Goal: Find specific page/section: Find specific page/section

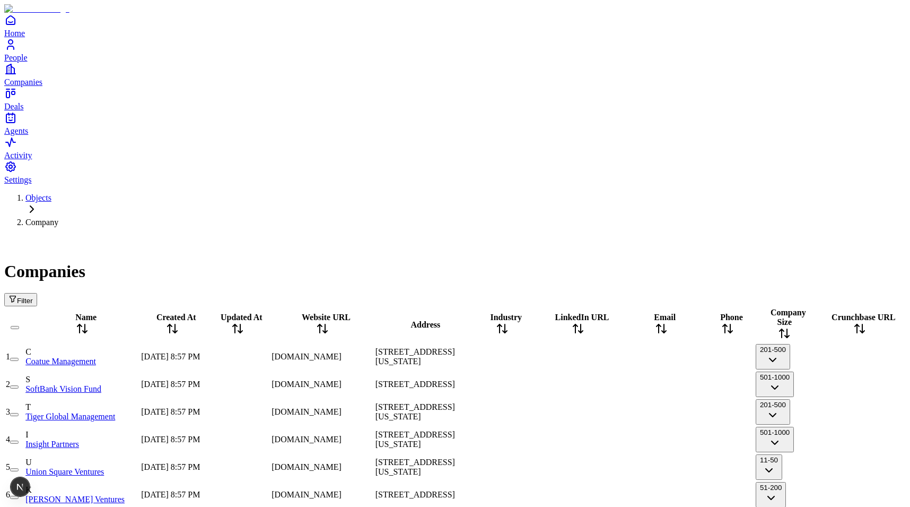
scroll to position [0, 379]
click at [756, 344] on button "201-500" at bounding box center [773, 356] width 34 height 25
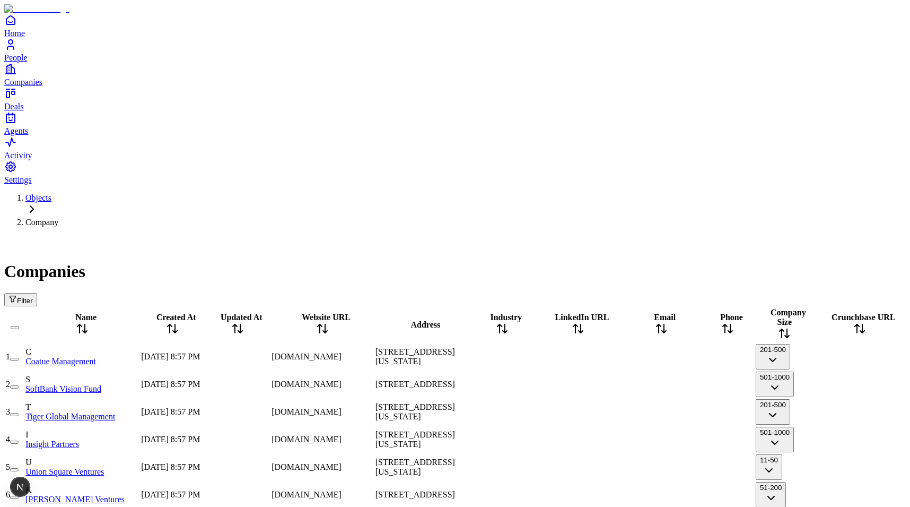
click at [702, 356] on div at bounding box center [727, 356] width 51 height 0
click at [373, 379] on div "[DOMAIN_NAME]" at bounding box center [322, 384] width 101 height 10
click at [269, 384] on div at bounding box center [238, 384] width 64 height 0
click at [342, 352] on span "[DOMAIN_NAME]" at bounding box center [307, 356] width 70 height 9
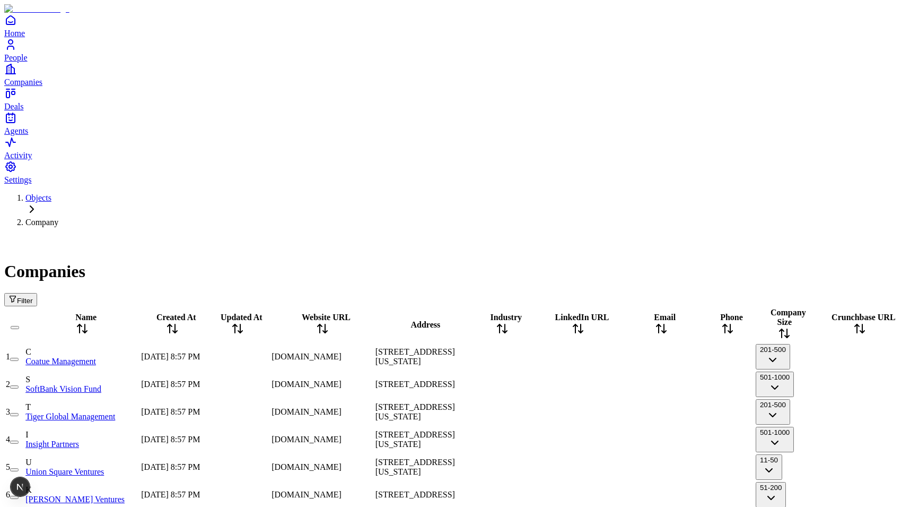
click at [399, 293] on div "Filter" at bounding box center [455, 299] width 902 height 13
click at [342, 352] on span "[DOMAIN_NAME]" at bounding box center [307, 356] width 70 height 9
click at [461, 293] on div "Filter" at bounding box center [455, 299] width 902 height 13
click at [373, 352] on div "[DOMAIN_NAME]" at bounding box center [322, 357] width 101 height 10
click at [508, 236] on div "Companies" at bounding box center [455, 259] width 902 height 46
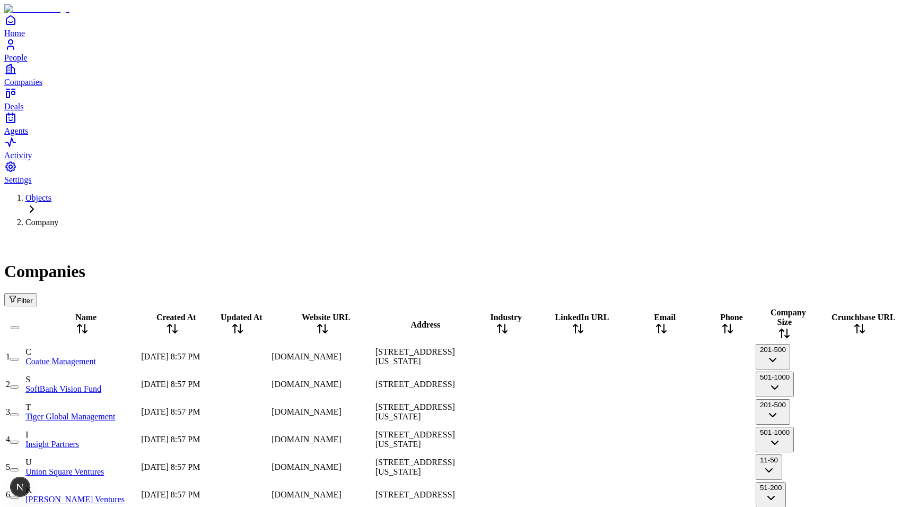
click at [37, 293] on button "Filter" at bounding box center [20, 299] width 33 height 13
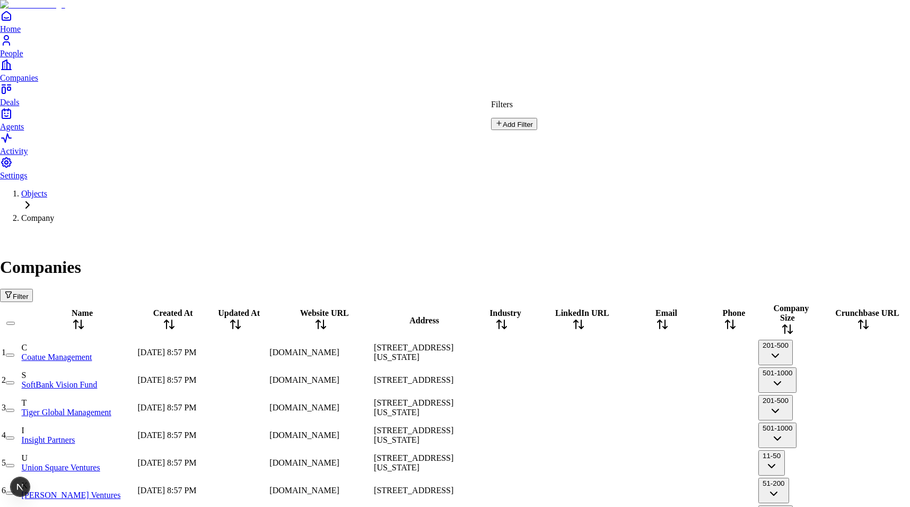
click at [521, 125] on button "Add Filter" at bounding box center [514, 124] width 46 height 12
click at [526, 118] on button "Clear All" at bounding box center [508, 123] width 35 height 11
